Goal: Task Accomplishment & Management: Use online tool/utility

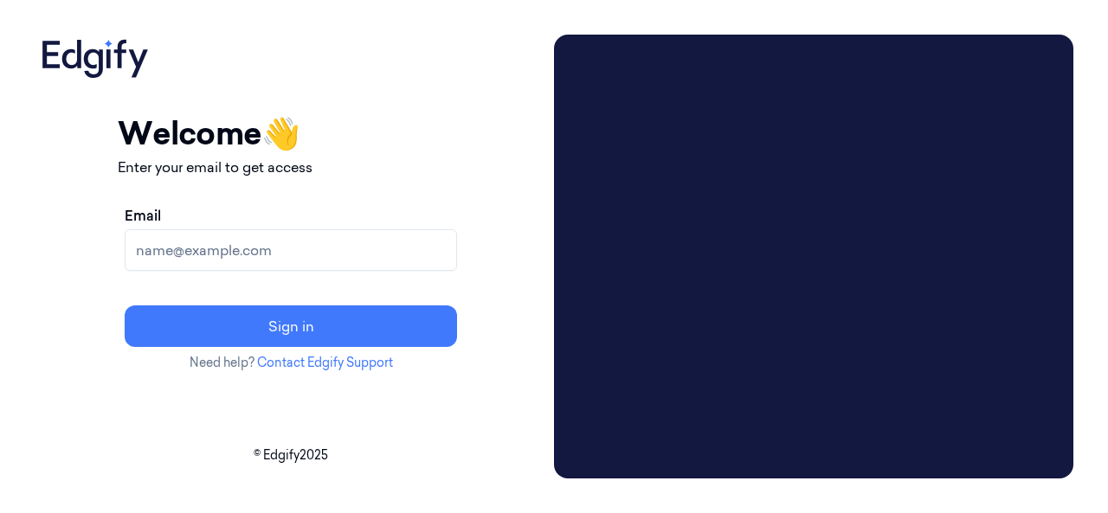
click at [351, 250] on input "Email" at bounding box center [291, 250] width 332 height 42
click at [235, 240] on input "Email" at bounding box center [291, 250] width 332 height 42
paste input "compli.balaji.rao@indivillage.co"
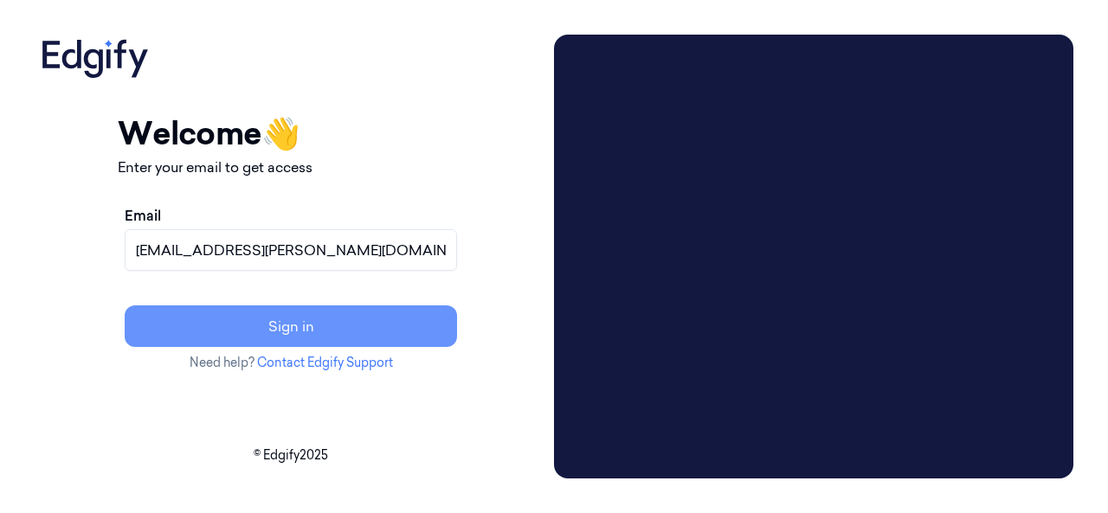
type input "compli.balaji.rao@indivillage.co"
click at [296, 325] on button "Sign in" at bounding box center [291, 327] width 332 height 42
